Goal: Information Seeking & Learning: Learn about a topic

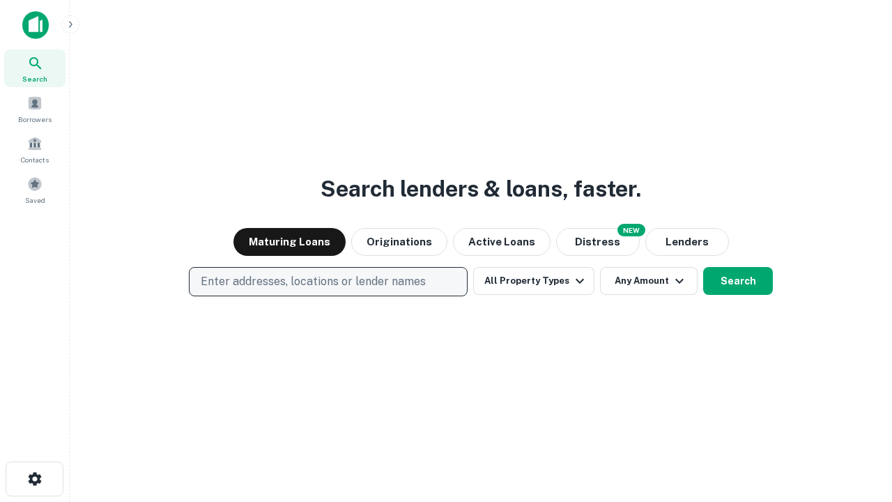
click at [328, 282] on p "Enter addresses, locations or lender names" at bounding box center [313, 281] width 225 height 17
type input "**********"
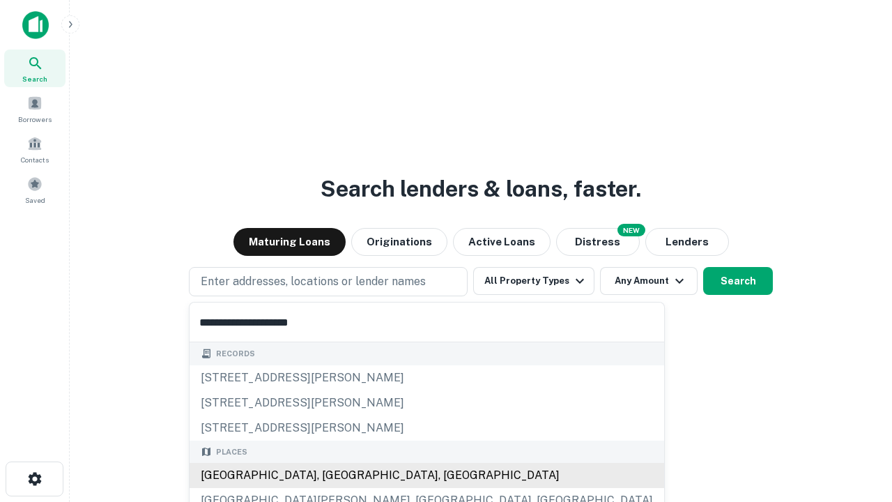
click at [333, 475] on div "[GEOGRAPHIC_DATA], [GEOGRAPHIC_DATA], [GEOGRAPHIC_DATA]" at bounding box center [427, 475] width 475 height 25
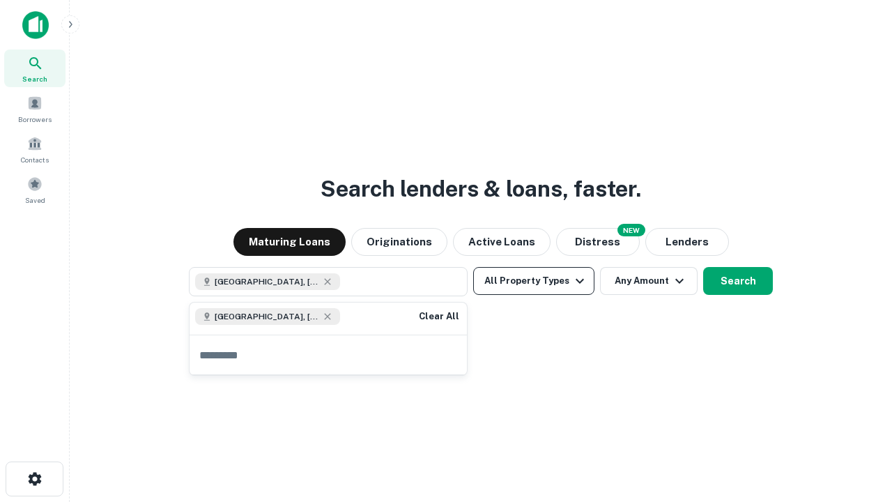
click at [534, 281] on button "All Property Types" at bounding box center [533, 281] width 121 height 28
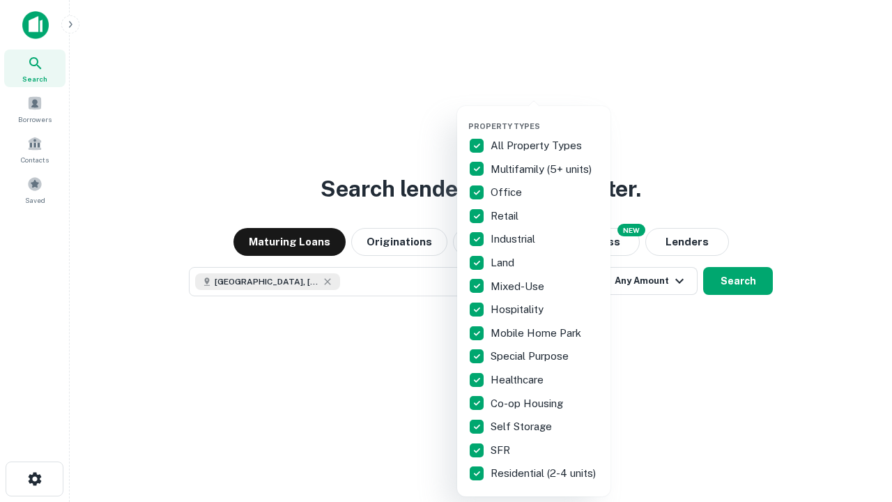
click at [545, 117] on button "button" at bounding box center [544, 117] width 153 height 1
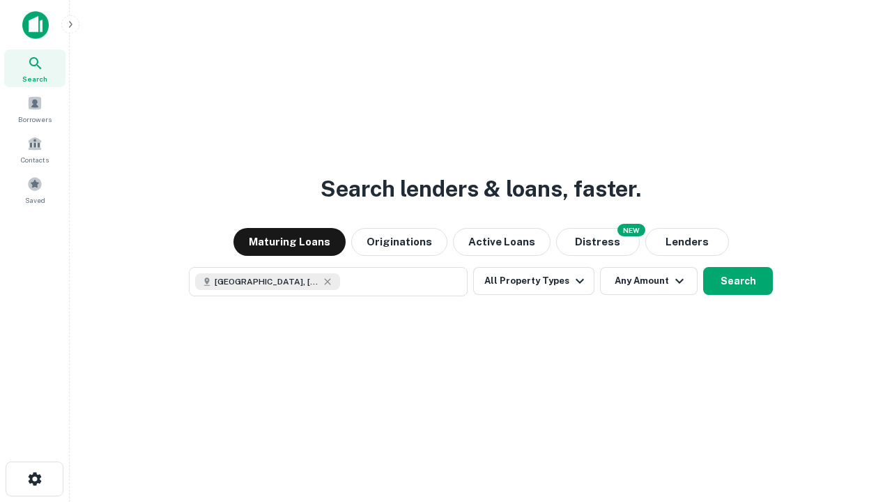
scroll to position [22, 0]
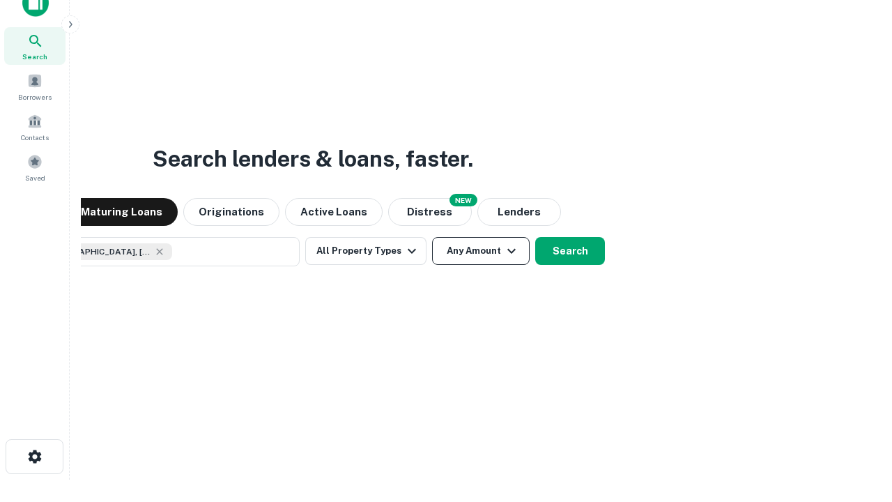
click at [432, 237] on button "Any Amount" at bounding box center [481, 251] width 98 height 28
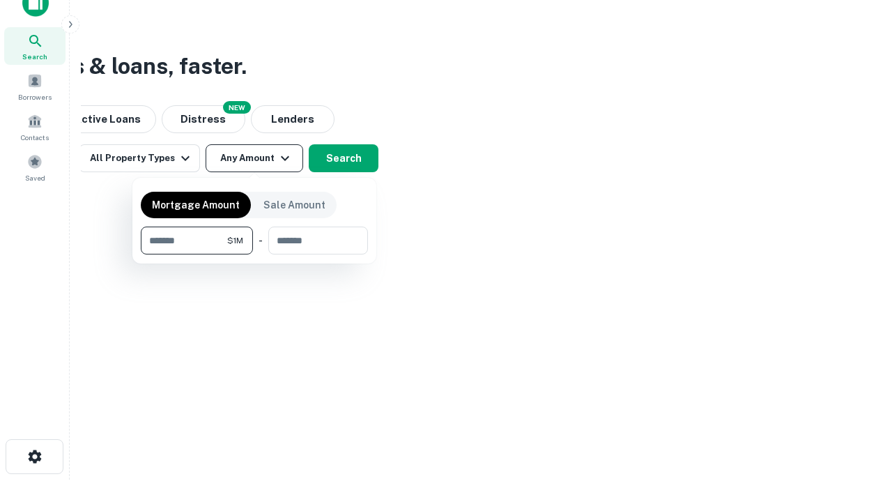
type input "*******"
click at [254, 254] on button "button" at bounding box center [254, 254] width 227 height 1
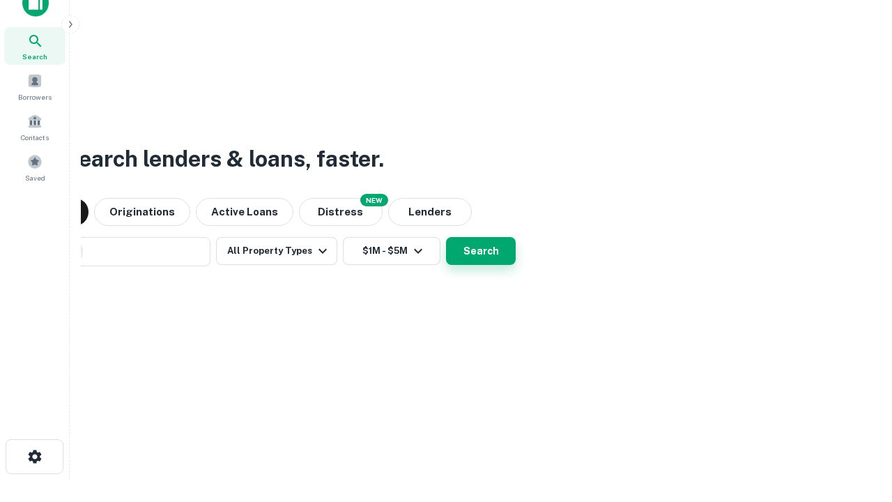
click at [446, 237] on button "Search" at bounding box center [481, 251] width 70 height 28
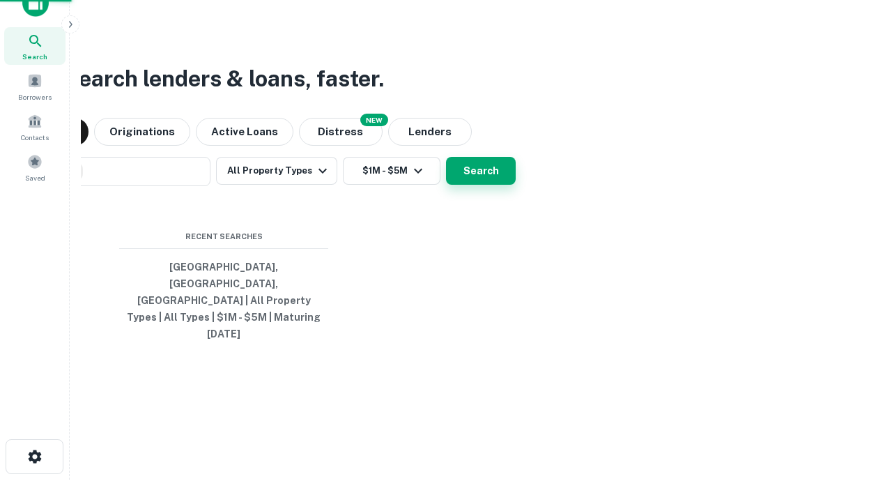
scroll to position [37, 395]
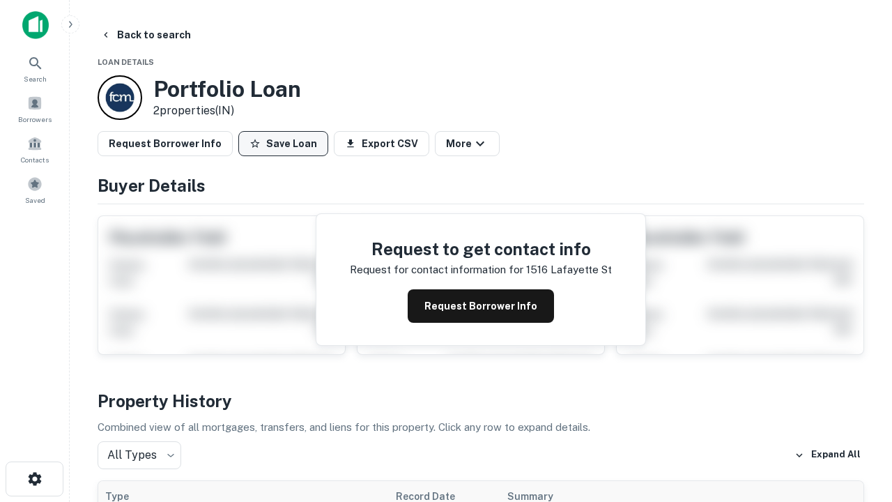
click at [283, 144] on button "Save Loan" at bounding box center [283, 143] width 90 height 25
click at [287, 144] on button "Save Loan" at bounding box center [283, 143] width 90 height 25
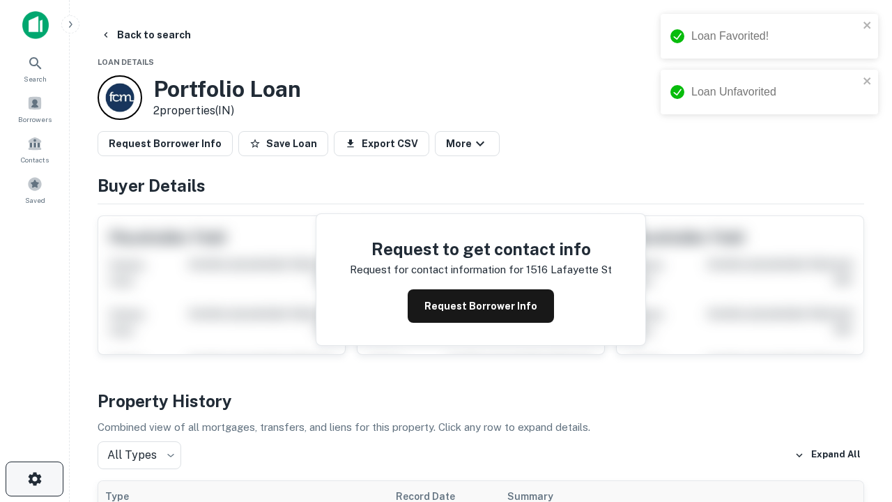
click at [34, 479] on icon "button" at bounding box center [34, 479] width 17 height 17
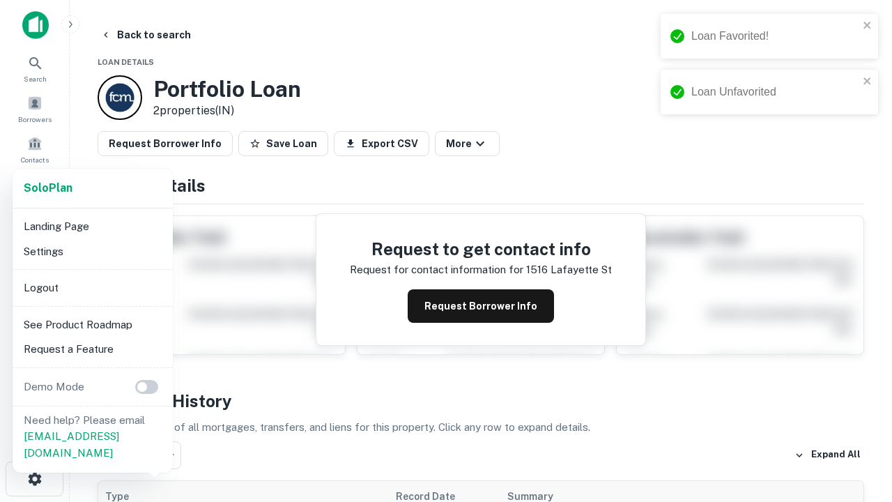
click at [92, 287] on li "Logout" at bounding box center [92, 287] width 149 height 25
